Goal: Task Accomplishment & Management: Manage account settings

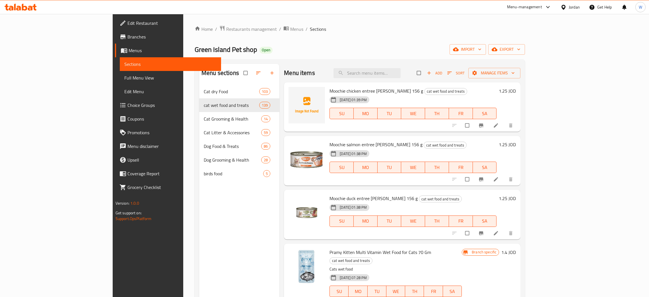
click at [226, 28] on span "Restaurants management" at bounding box center [251, 29] width 51 height 7
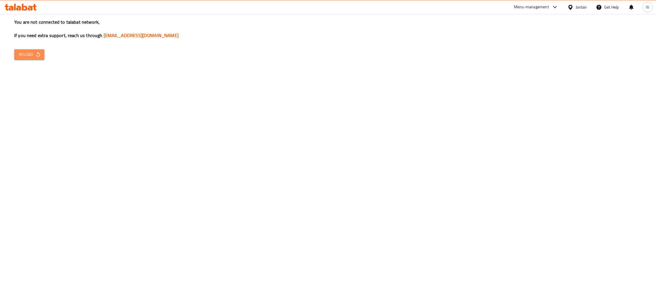
click at [26, 57] on span "Reload" at bounding box center [29, 54] width 21 height 7
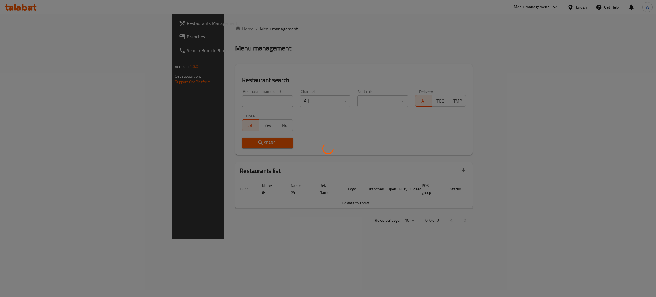
click at [169, 100] on div at bounding box center [328, 148] width 656 height 297
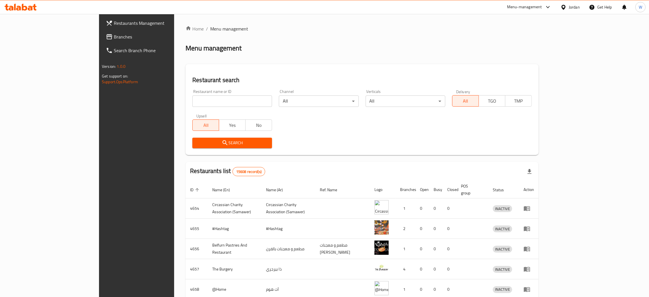
click at [192, 103] on input "search" at bounding box center [232, 100] width 80 height 11
click at [197, 139] on span "Search" at bounding box center [232, 142] width 71 height 7
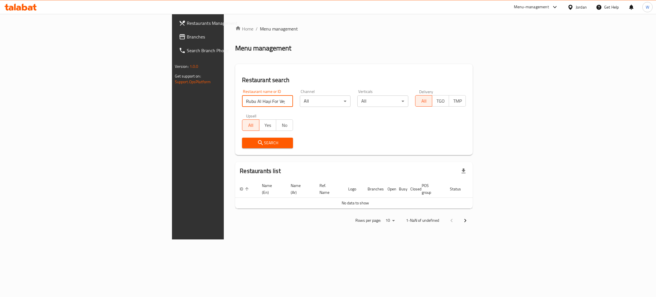
drag, startPoint x: 209, startPoint y: 101, endPoint x: 164, endPoint y: 105, distance: 45.1
click at [242, 105] on input "Rubu Al Hayi For Vegetables & Fruits" at bounding box center [267, 100] width 51 height 11
click button "Search" at bounding box center [267, 142] width 51 height 11
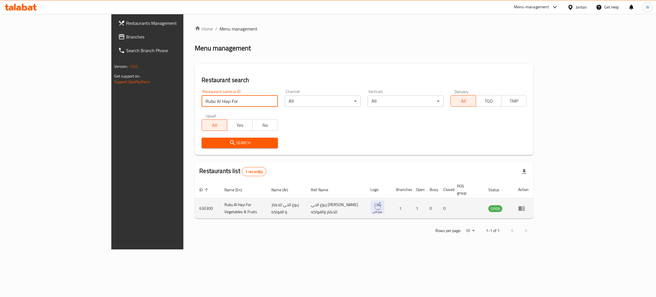
click at [195, 200] on td "630300" at bounding box center [207, 208] width 25 height 20
copy td "630300"
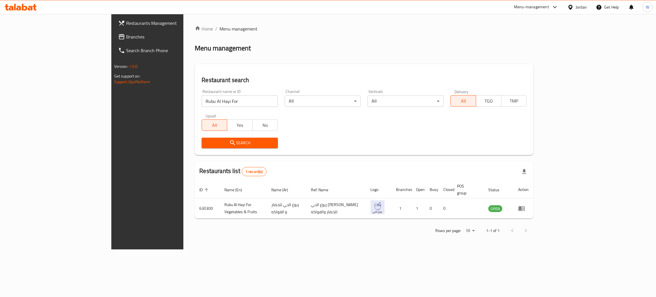
drag, startPoint x: 183, startPoint y: 101, endPoint x: 43, endPoint y: 116, distance: 141.1
click at [111, 117] on div "Restaurants Management Branches Search Branch Phone Version: 1.0.0 Get support …" at bounding box center [328, 131] width 434 height 235
type input "kaila ever green"
click button "Search" at bounding box center [240, 142] width 76 height 11
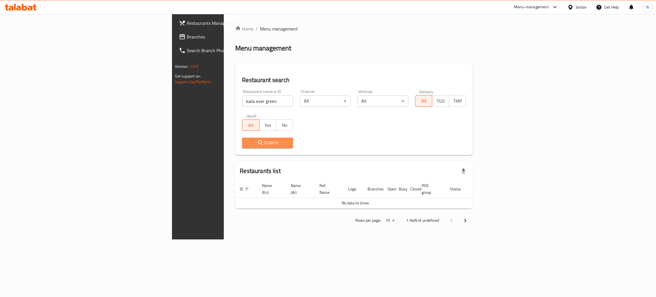
click at [247, 141] on span "Search" at bounding box center [268, 142] width 42 height 7
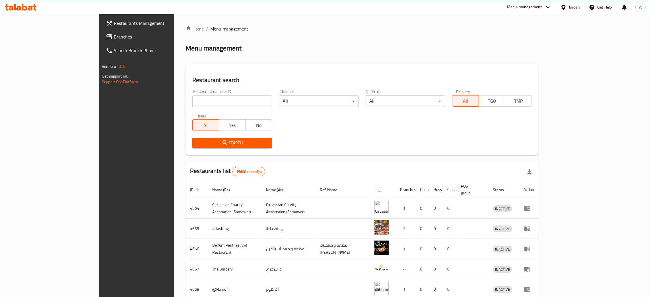
click at [192, 104] on input "search" at bounding box center [232, 100] width 80 height 11
type input "kaila ever green"
click button "Search" at bounding box center [232, 142] width 80 height 11
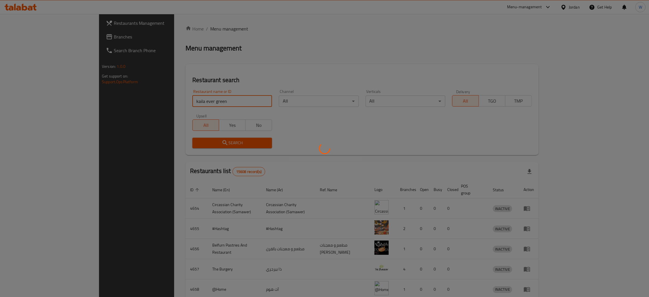
click at [358, 133] on div at bounding box center [324, 148] width 649 height 297
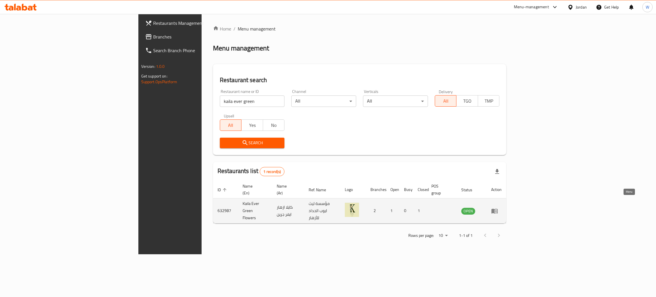
click at [498, 208] on icon "enhanced table" at bounding box center [494, 210] width 6 height 5
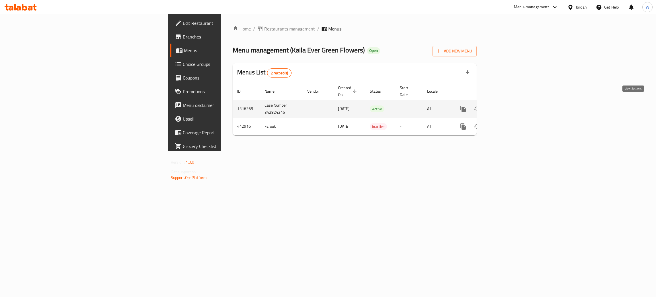
click at [507, 106] on icon "enhanced table" at bounding box center [504, 108] width 5 height 5
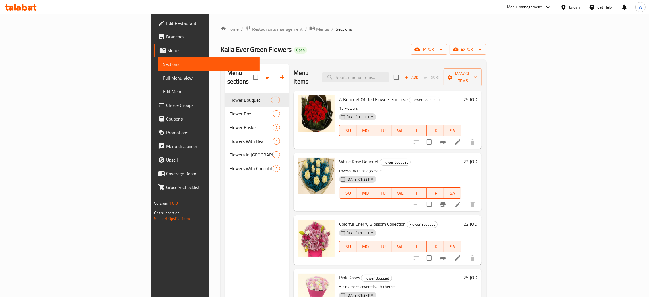
click at [225, 236] on div "Menu sections Flower Bouquet 33 Flower Box 3 Flower Basket 7 Flowers With Bear …" at bounding box center [257, 212] width 64 height 297
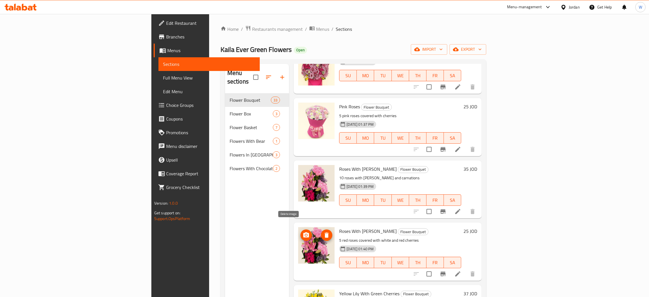
click at [323, 231] on icon "delete image" at bounding box center [326, 234] width 7 height 7
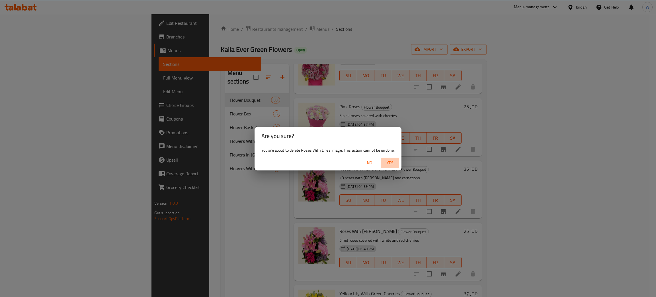
click at [390, 163] on span "Yes" at bounding box center [390, 162] width 14 height 7
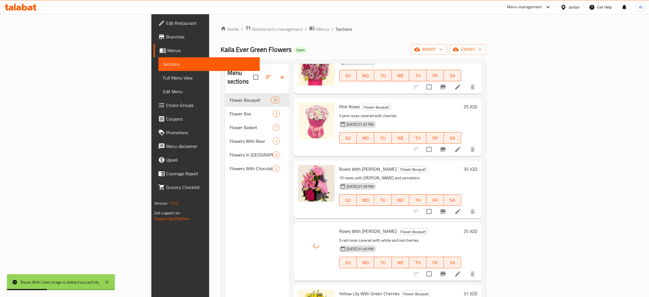
click at [225, 245] on div "Menu sections Flower Bouquet 33 Flower Box 3 Flower Basket 7 Flowers With Bear …" at bounding box center [257, 212] width 64 height 297
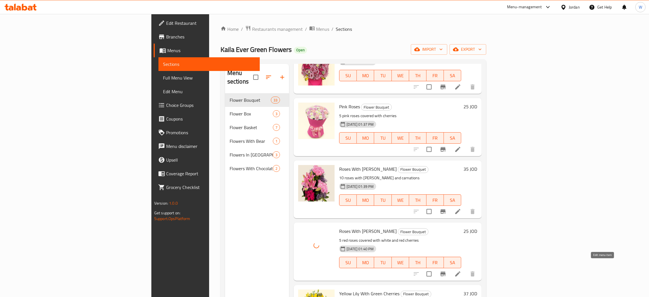
click at [461, 270] on icon at bounding box center [458, 273] width 7 height 7
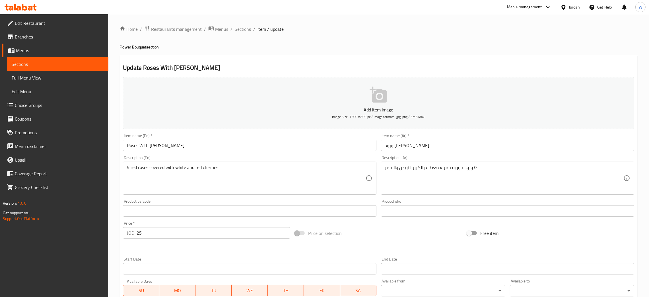
click at [126, 148] on input "Roses With Lilies" at bounding box center [249, 144] width 253 height 11
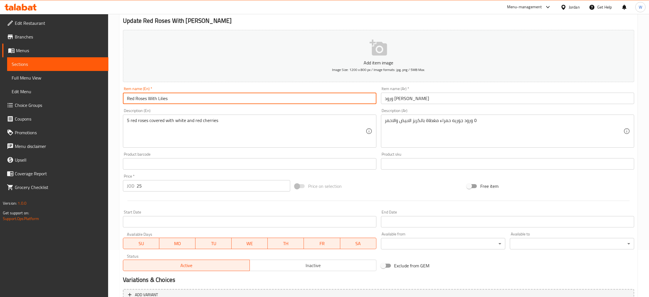
scroll to position [104, 0]
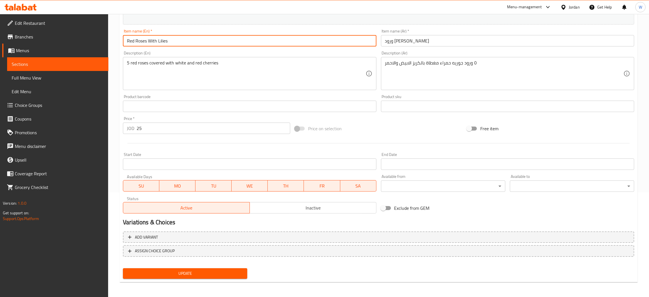
type input "Red Roses With Lilies"
click at [231, 276] on button "Update" at bounding box center [185, 273] width 124 height 11
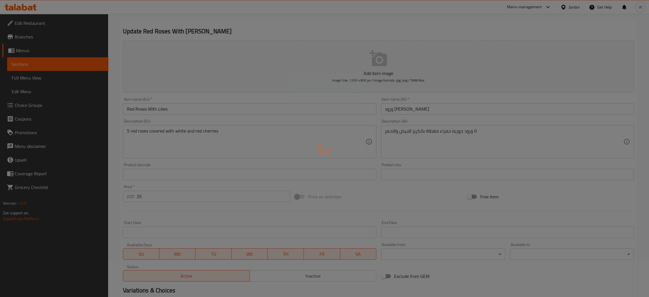
scroll to position [0, 0]
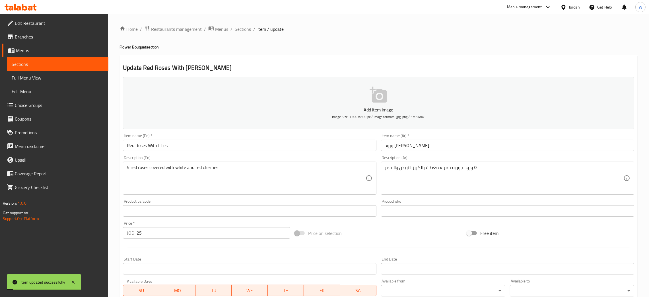
click at [240, 28] on span "Sections" at bounding box center [243, 29] width 16 height 7
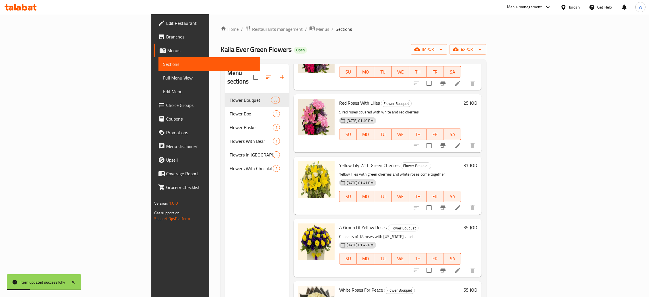
scroll to position [256, 0]
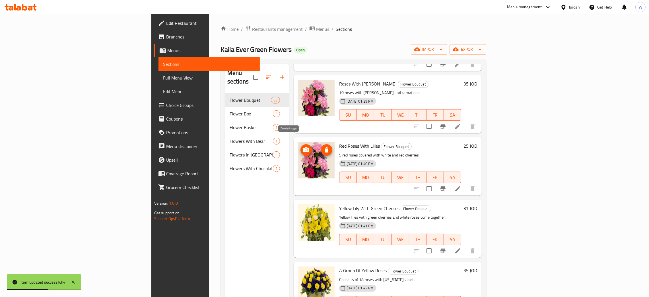
click at [325, 147] on icon "delete image" at bounding box center [327, 149] width 4 height 5
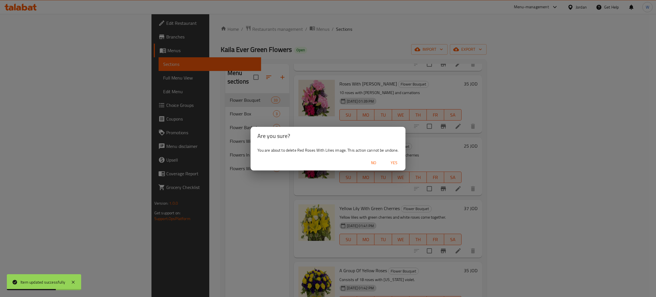
click at [398, 163] on span "Yes" at bounding box center [394, 162] width 14 height 7
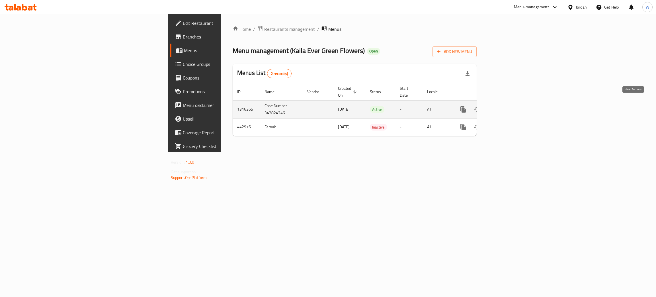
click at [508, 106] on icon "enhanced table" at bounding box center [504, 109] width 7 height 7
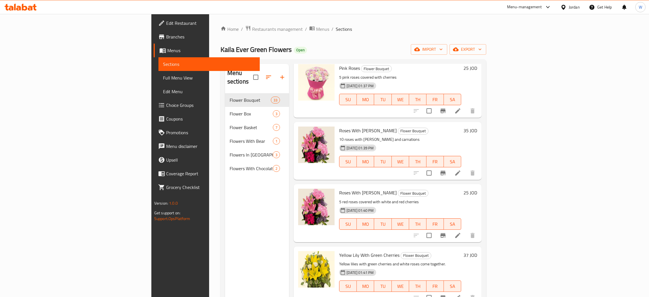
scroll to position [213, 0]
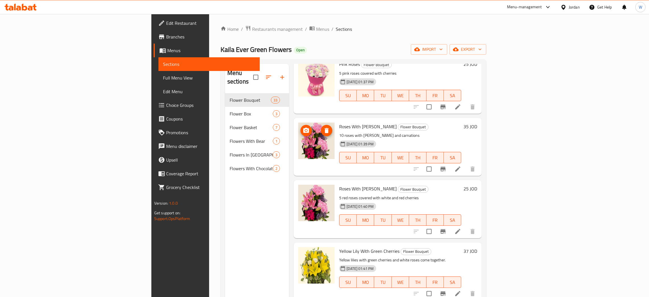
click at [321, 127] on span "delete image" at bounding box center [326, 130] width 11 height 7
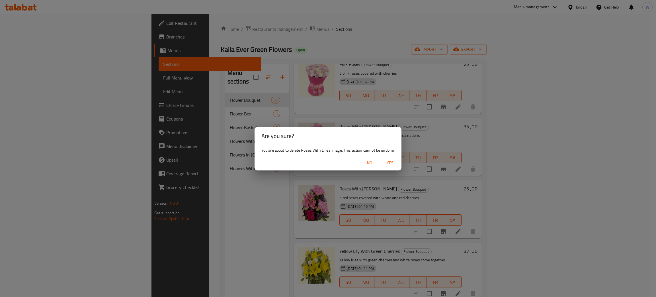
click at [401, 160] on div "No Yes" at bounding box center [328, 162] width 147 height 15
click at [392, 161] on span "Yes" at bounding box center [390, 162] width 14 height 7
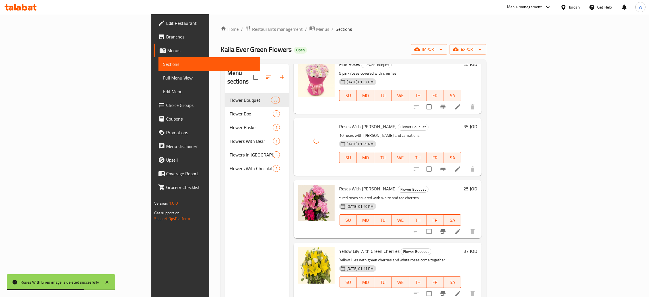
drag, startPoint x: 204, startPoint y: 218, endPoint x: 210, endPoint y: 217, distance: 5.6
click at [225, 218] on div "Menu sections Flower Bouquet 33 Flower Box 3 Flower Basket 7 Flowers With Bear …" at bounding box center [257, 212] width 64 height 297
